Goal: Information Seeking & Learning: Learn about a topic

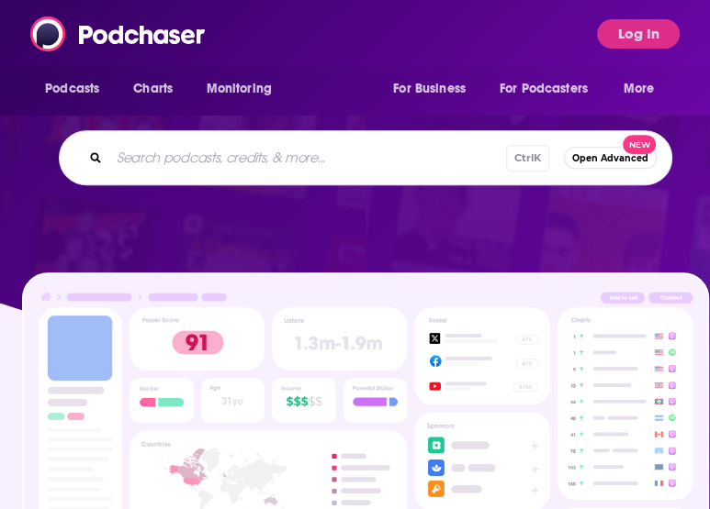
scroll to position [367, 0]
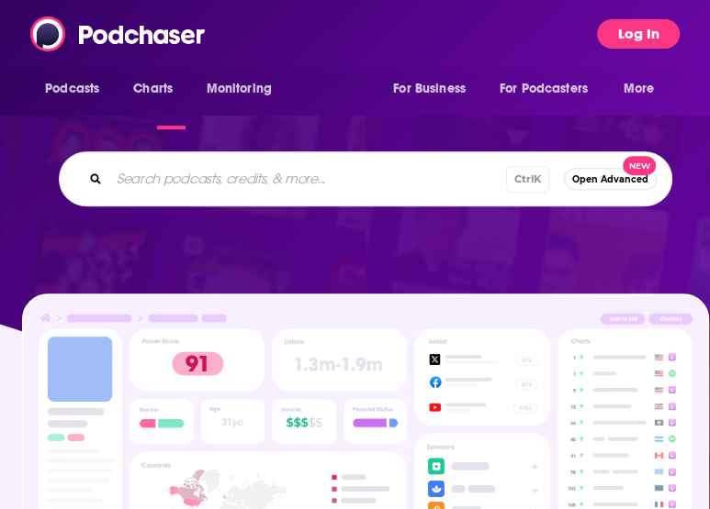
click at [650, 36] on button "Log In" at bounding box center [638, 33] width 83 height 29
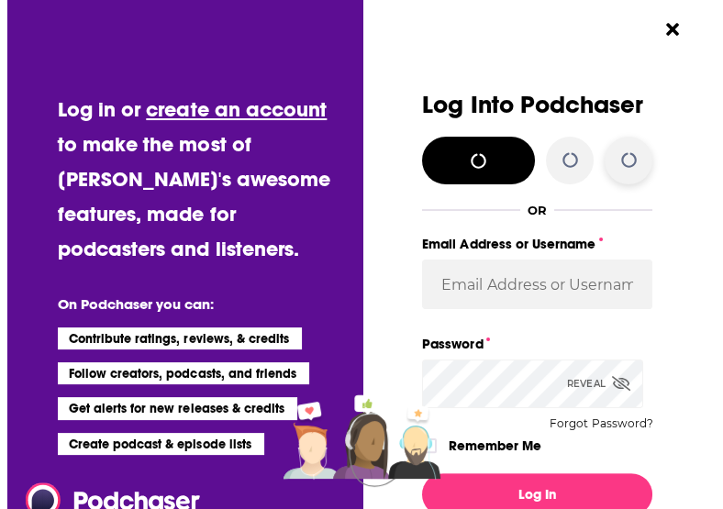
scroll to position [0, 0]
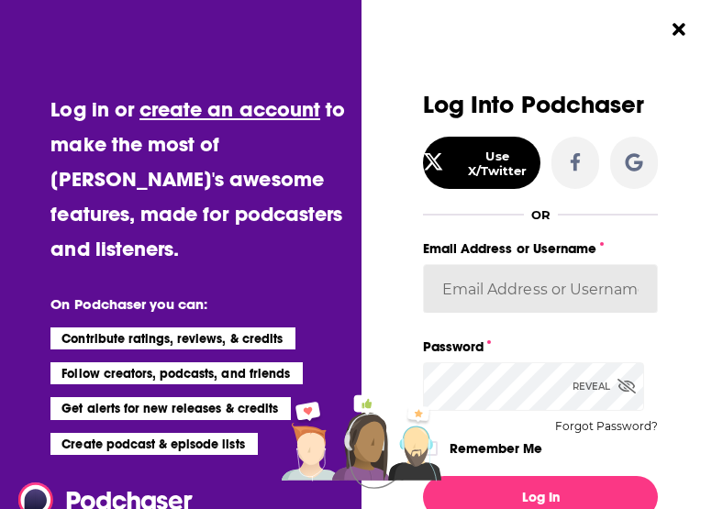
type input "[EMAIL_ADDRESS][DOMAIN_NAME]"
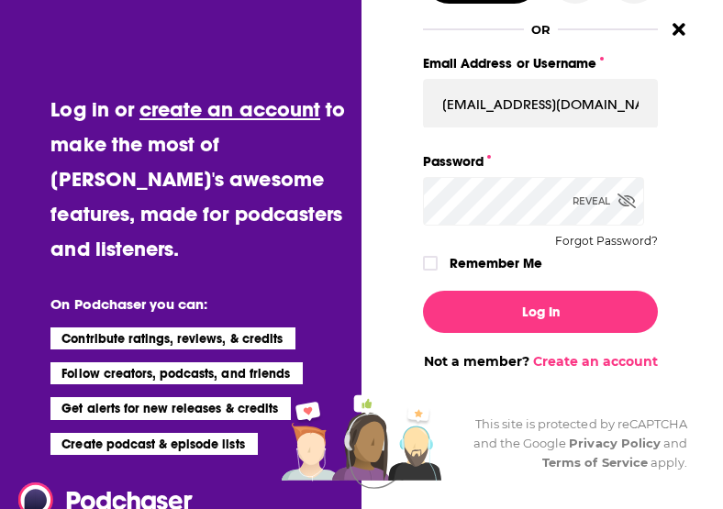
scroll to position [225, 0]
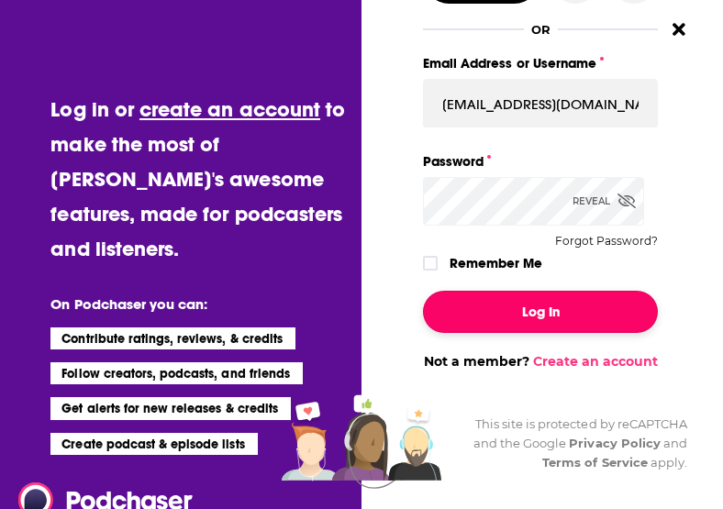
click at [538, 300] on button "Log In" at bounding box center [540, 312] width 235 height 42
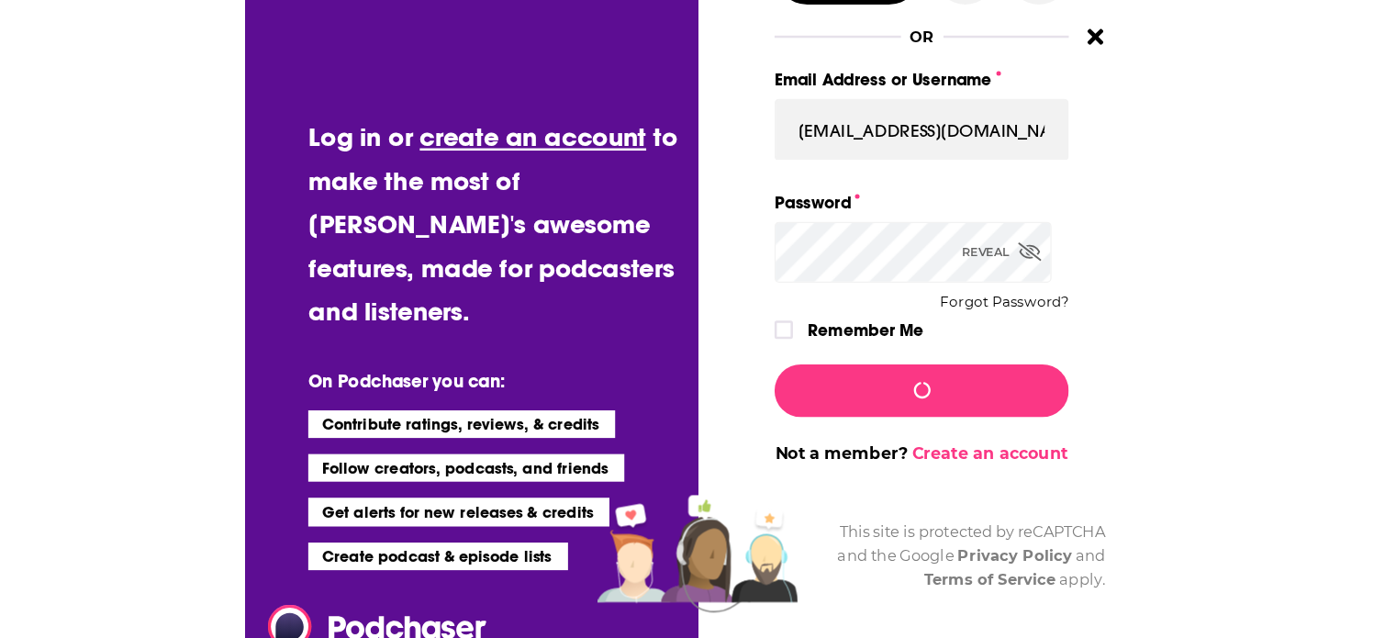
scroll to position [367, 0]
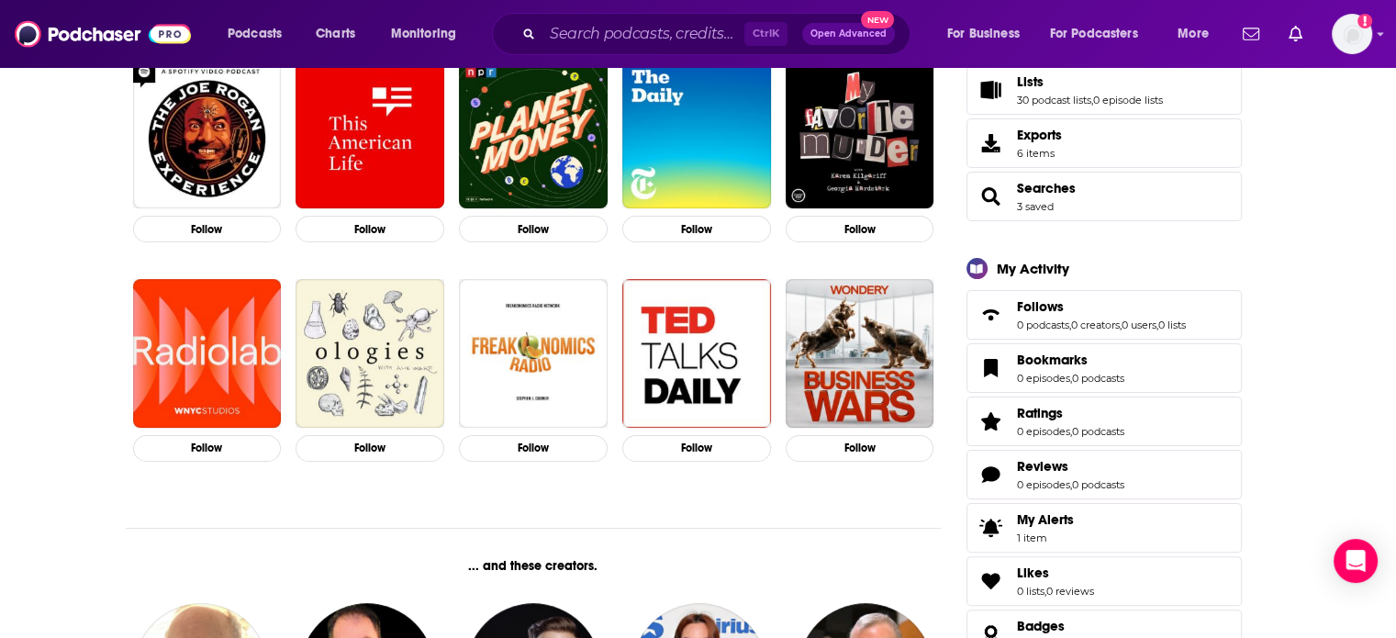
click at [709, 32] on span "Open Advanced" at bounding box center [849, 33] width 76 height 9
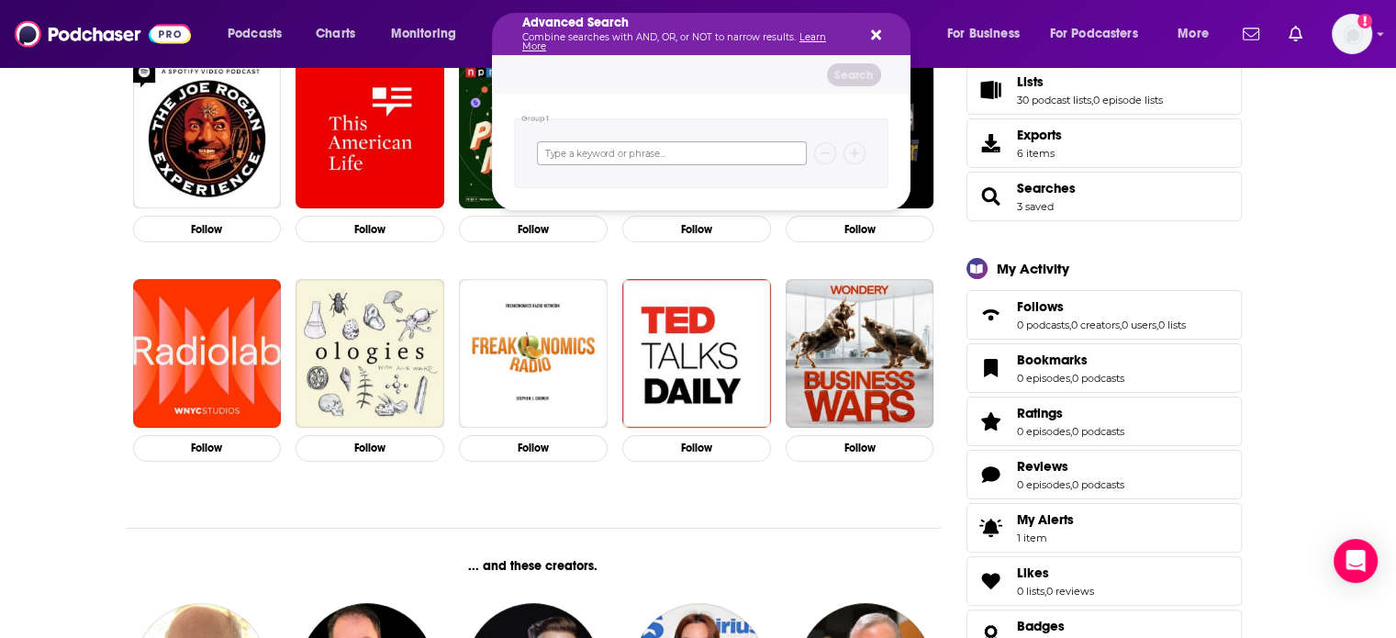
click at [617, 152] on input "Search podcasts, credits, & more..." at bounding box center [672, 153] width 270 height 24
click at [243, 28] on span "Podcasts" at bounding box center [255, 34] width 54 height 26
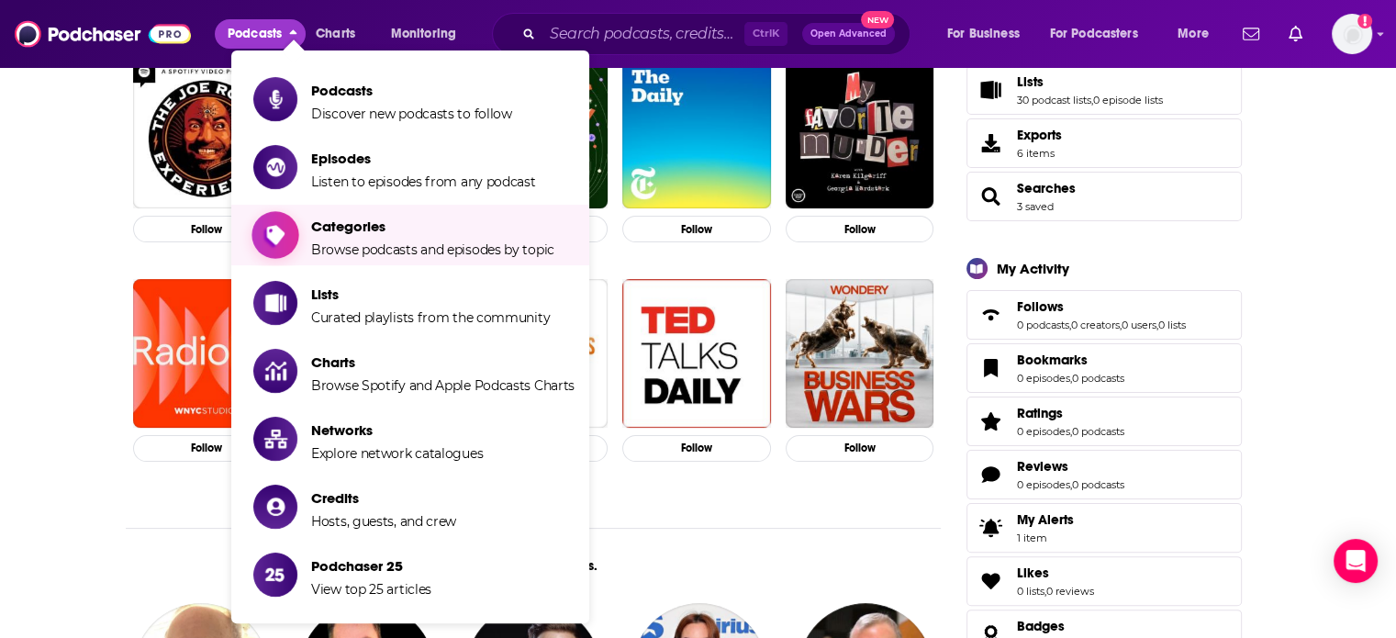
click at [396, 243] on span "Browse podcasts and episodes by topic" at bounding box center [432, 249] width 243 height 17
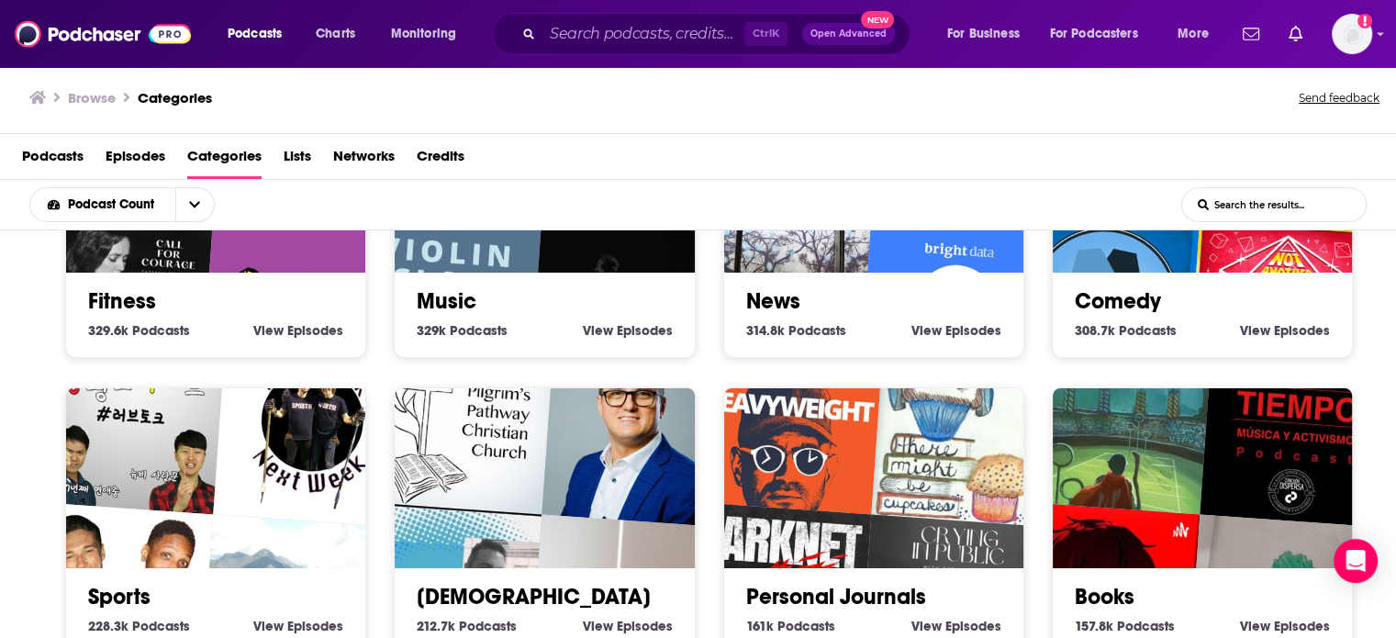
scroll to position [762, 0]
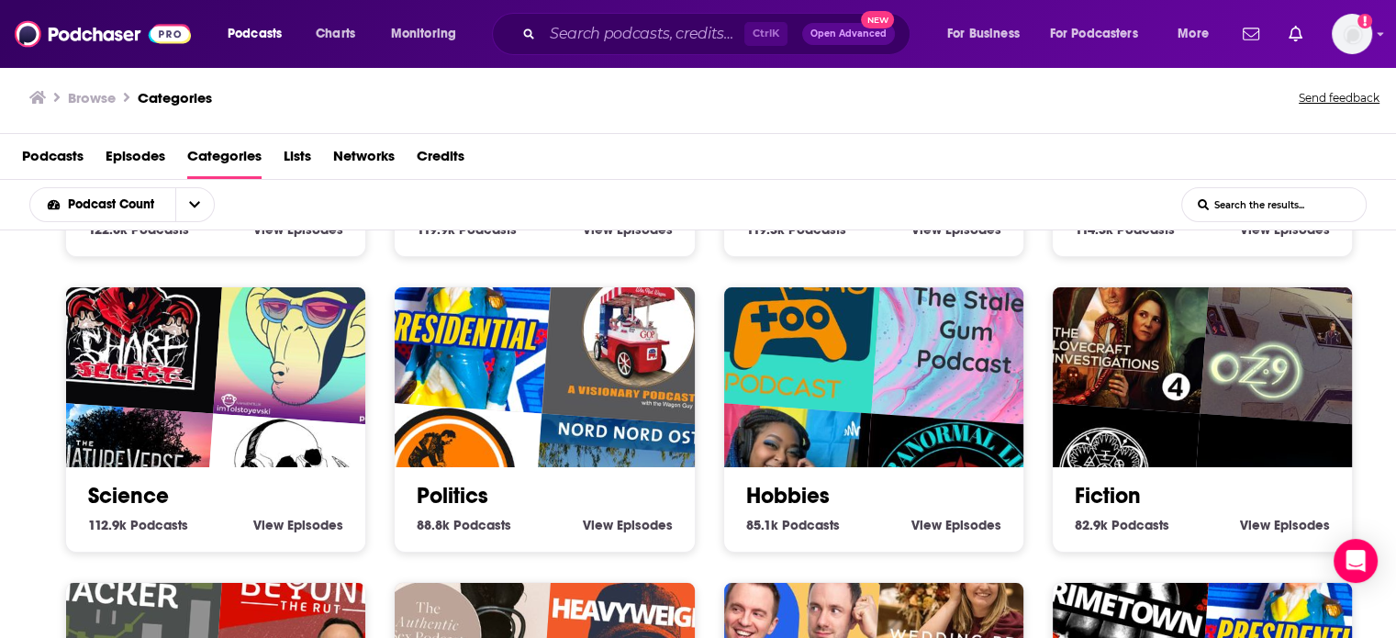
scroll to position [1795, 0]
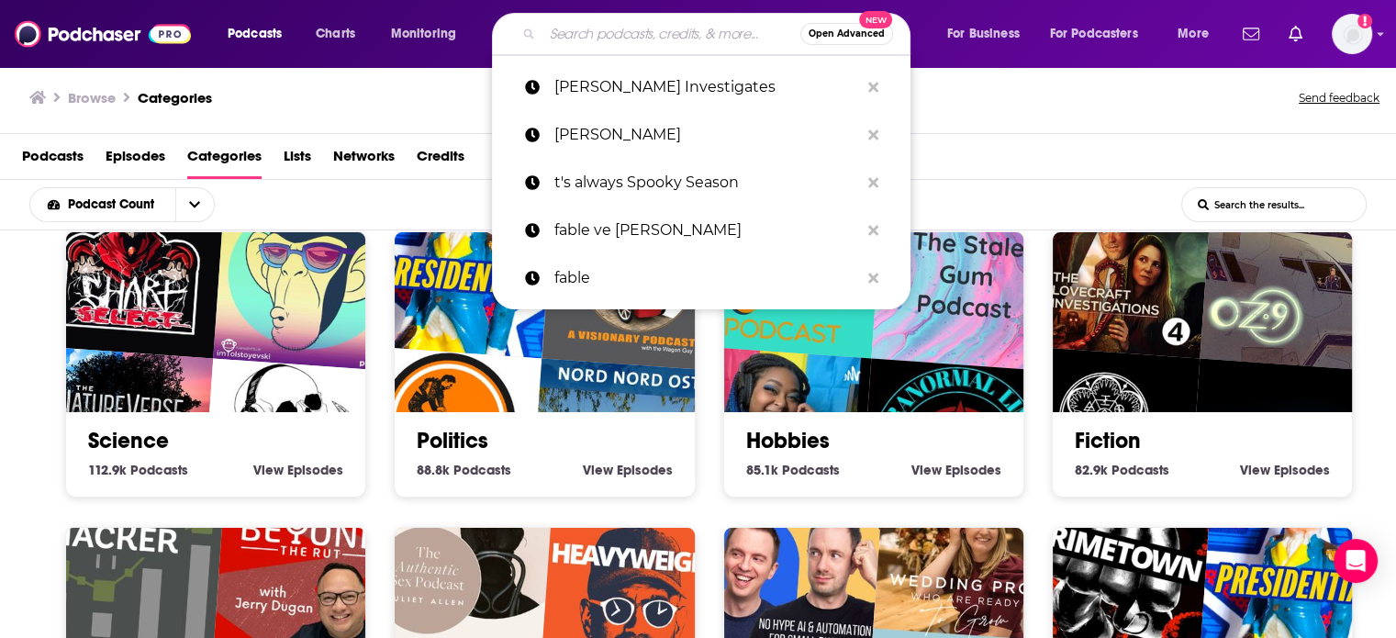
click at [621, 25] on input "Search podcasts, credits, & more..." at bounding box center [671, 33] width 258 height 29
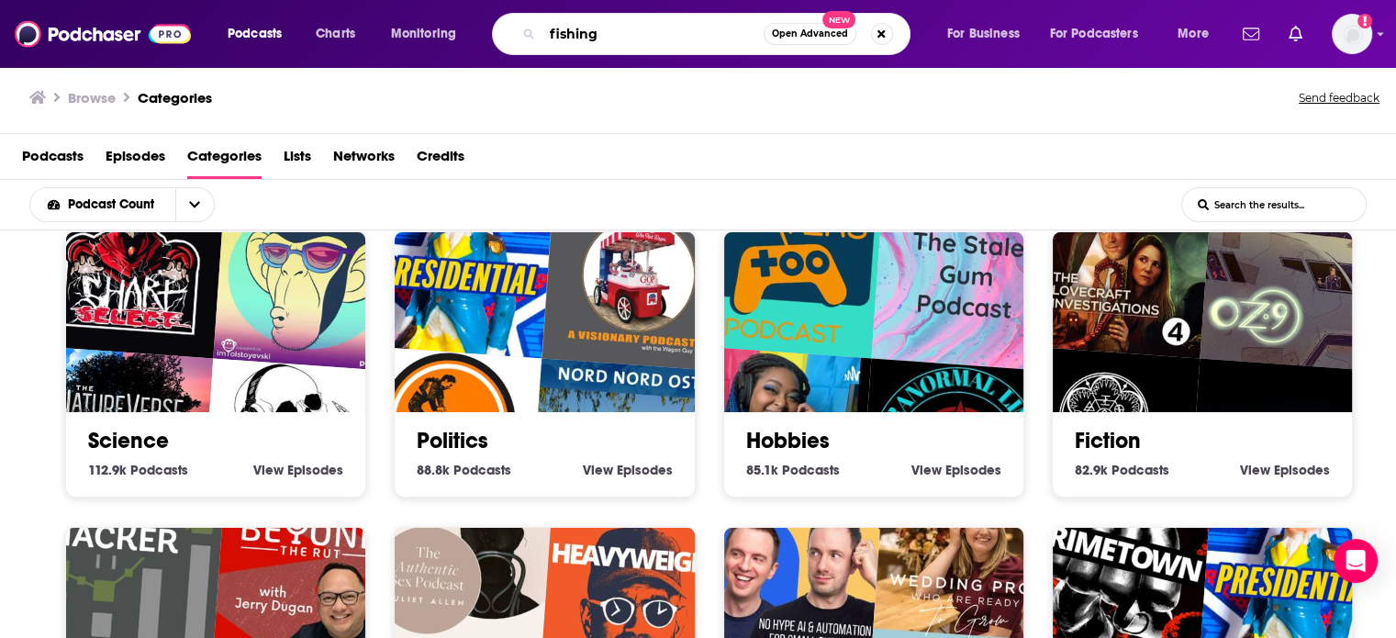
type input "fishing"
